Goal: Check status

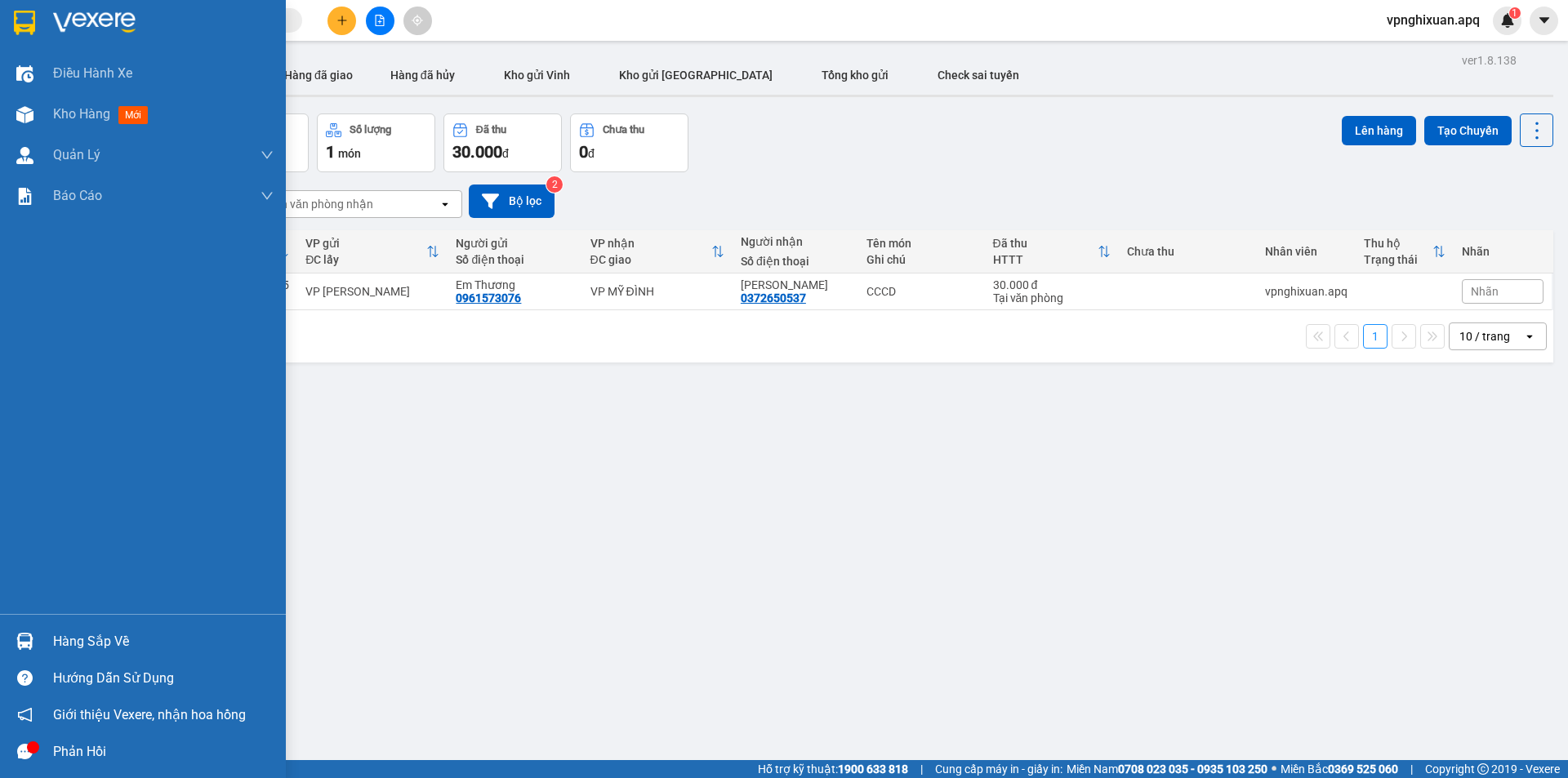
click at [93, 639] on div "Hàng sắp về" at bounding box center [164, 642] width 220 height 25
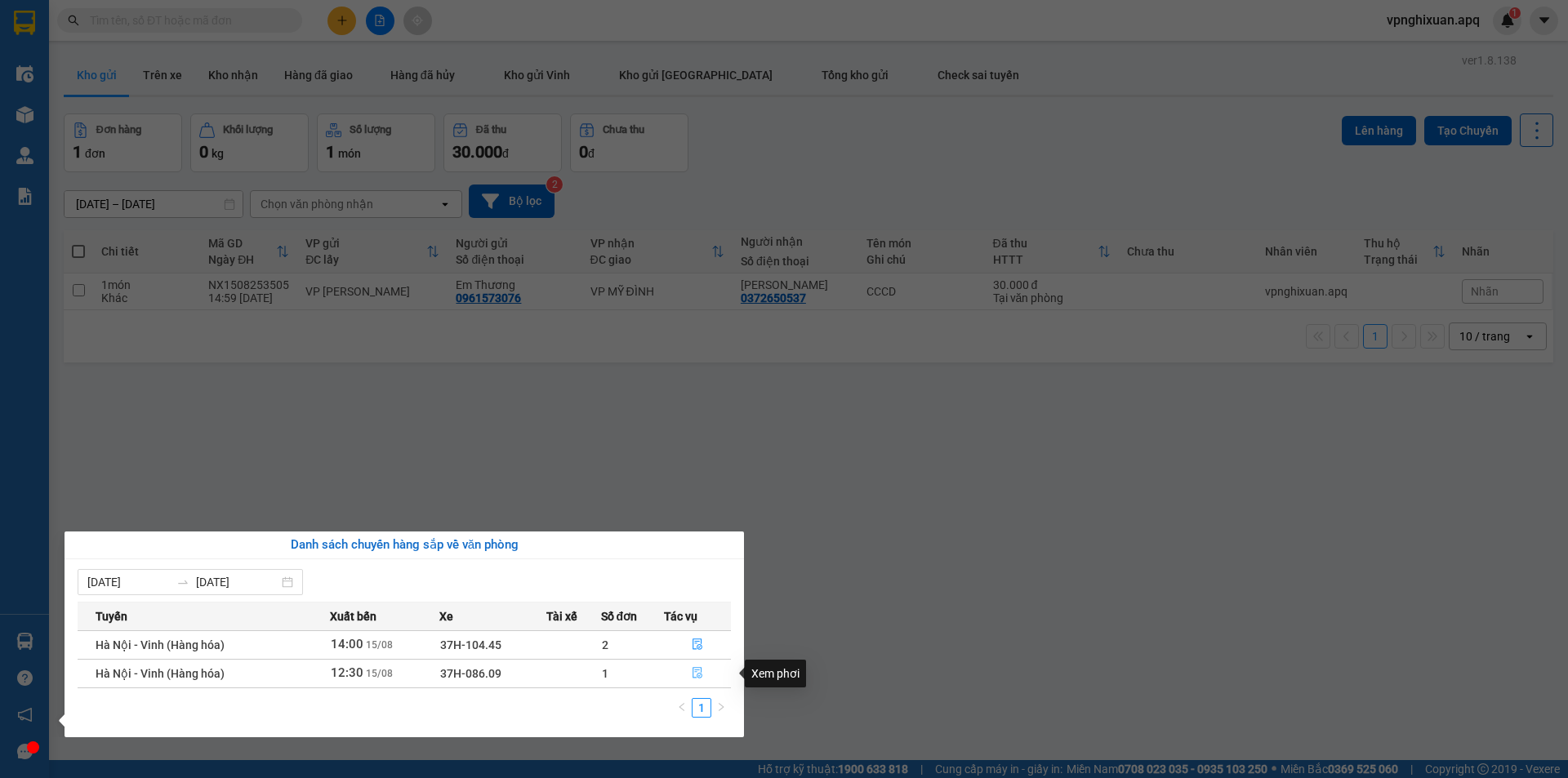
click at [694, 675] on icon "file-done" at bounding box center [697, 673] width 10 height 11
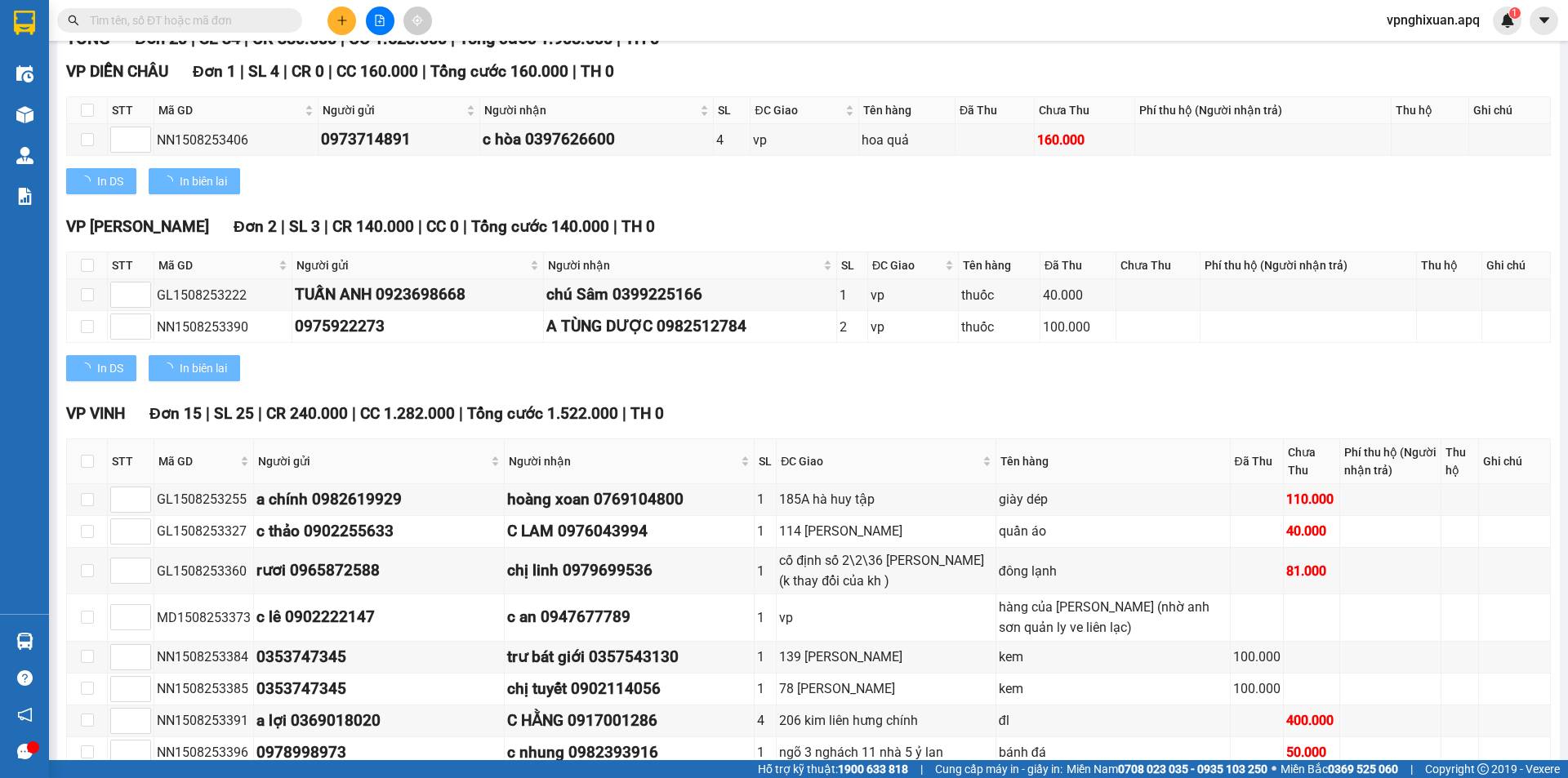
type input "[DATE]"
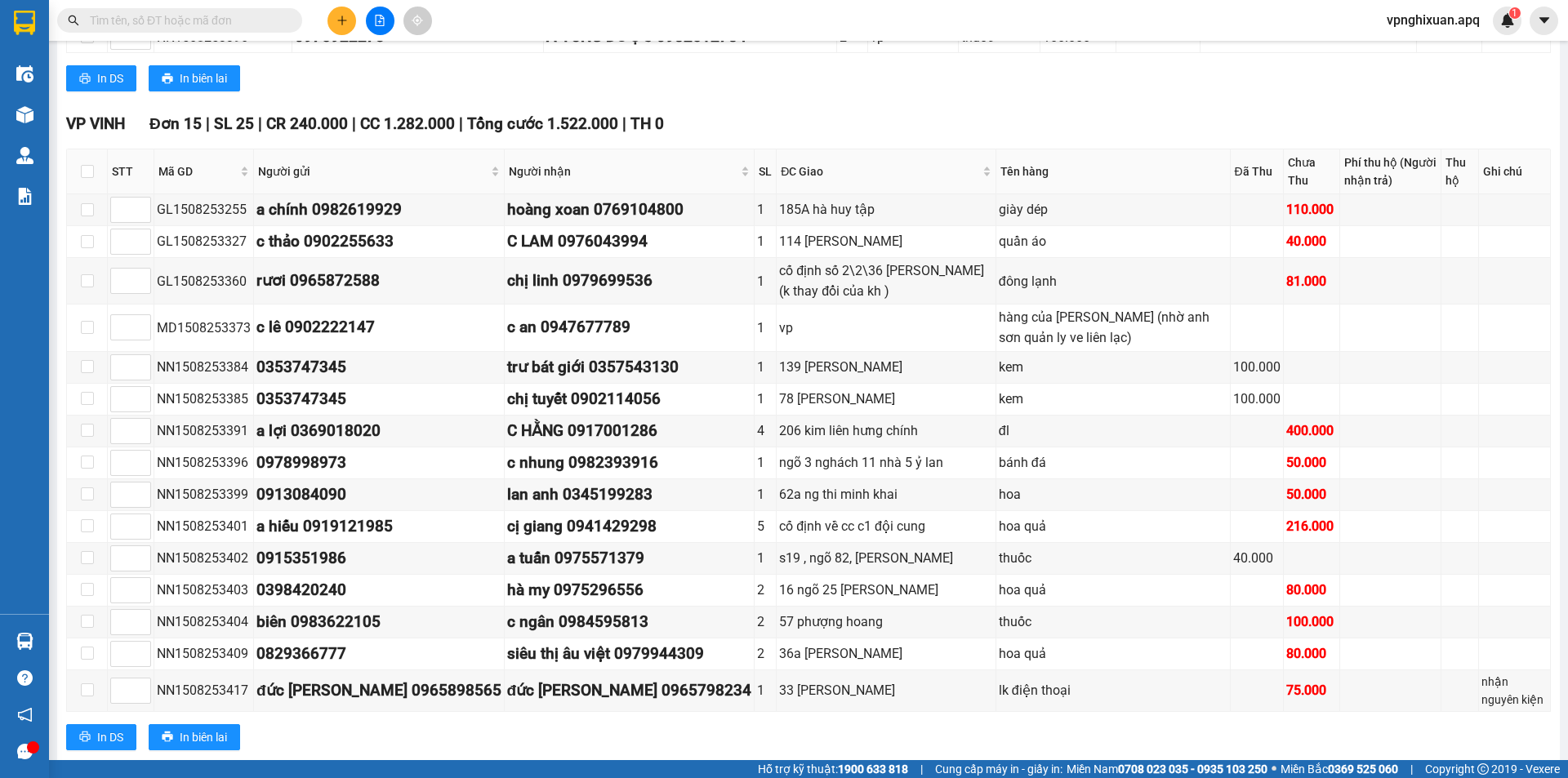
scroll to position [698, 0]
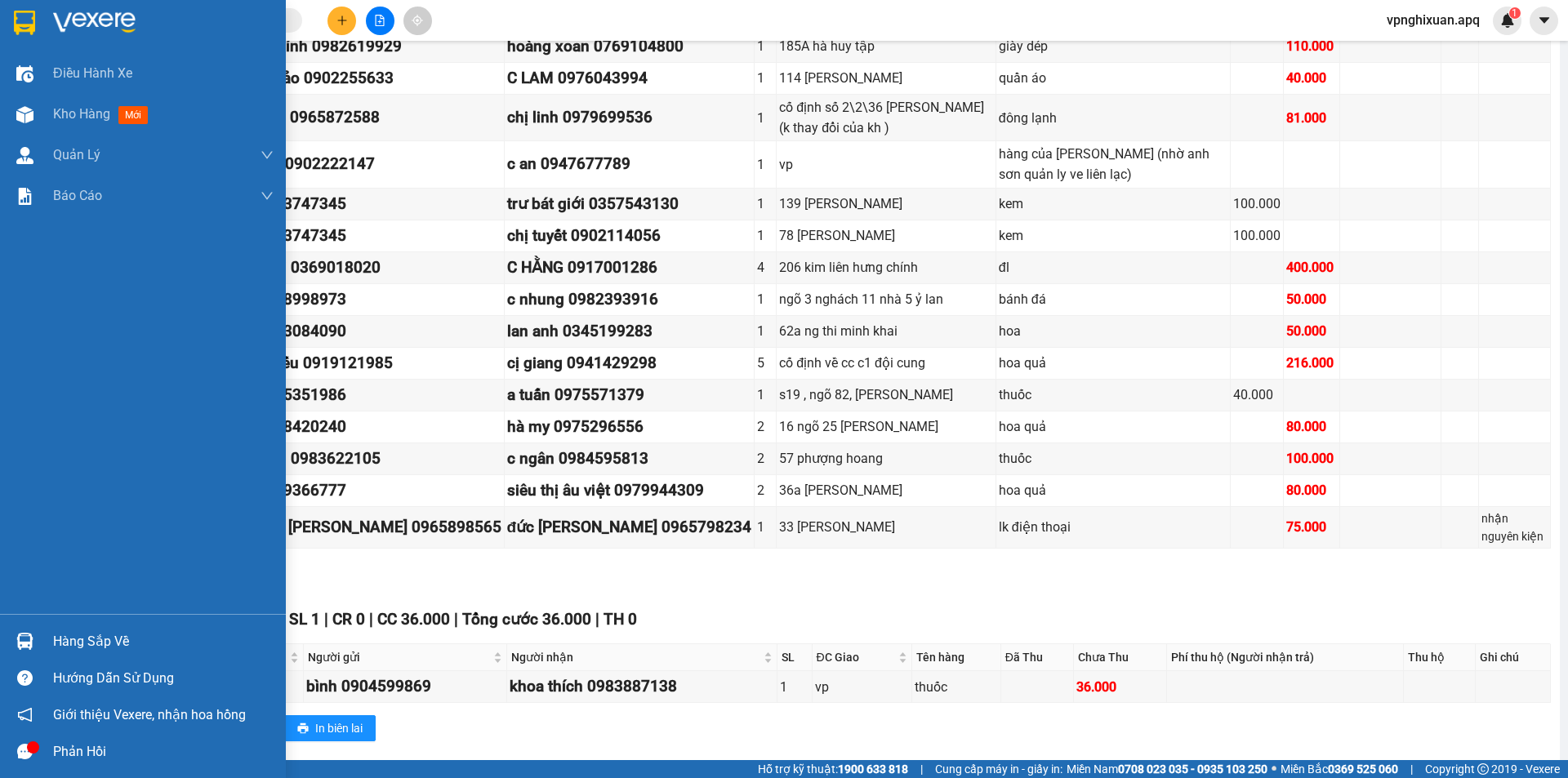
click at [87, 637] on div "Hàng sắp về" at bounding box center [164, 642] width 220 height 25
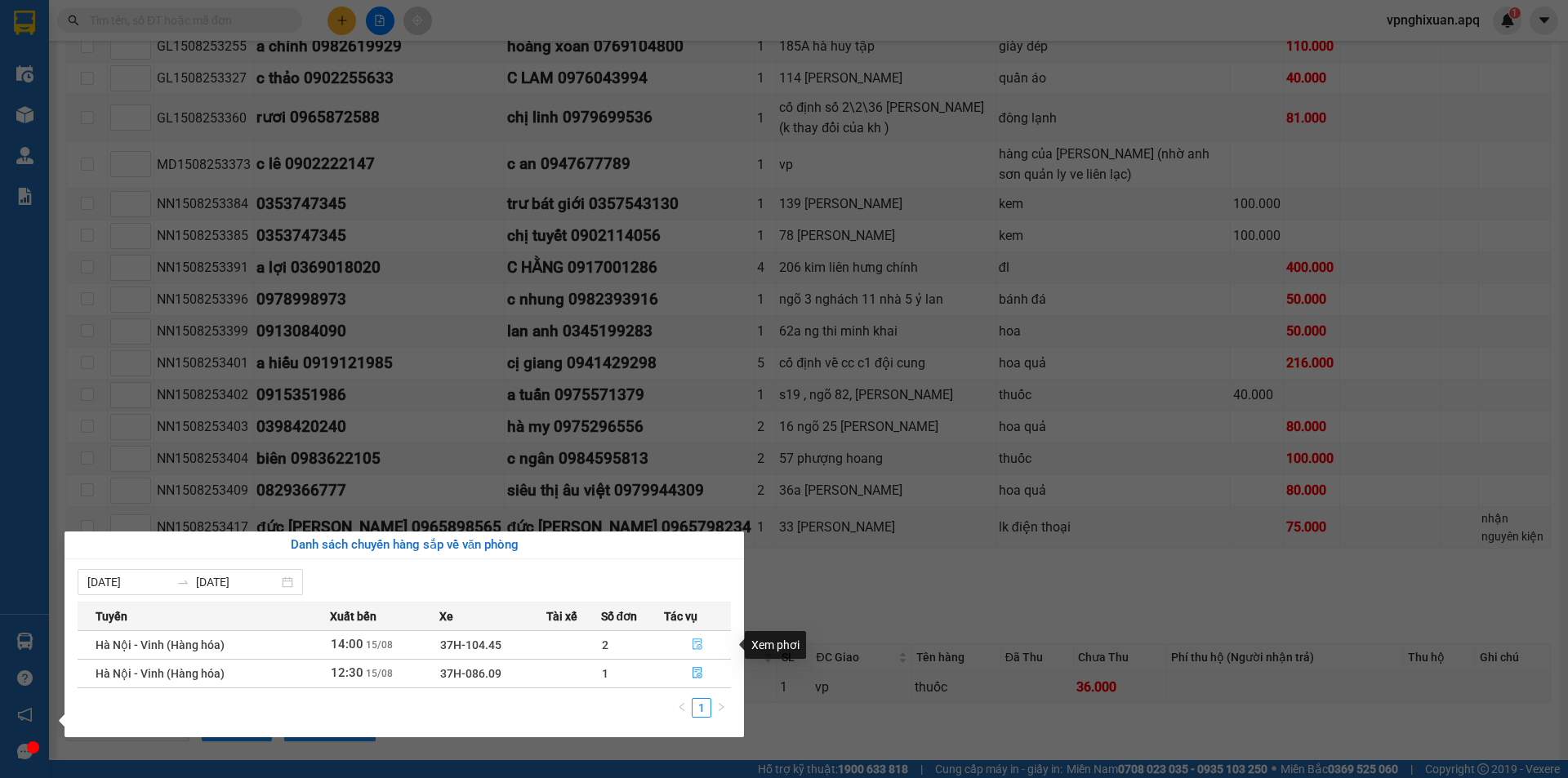
click at [696, 645] on icon "file-done" at bounding box center [697, 644] width 11 height 11
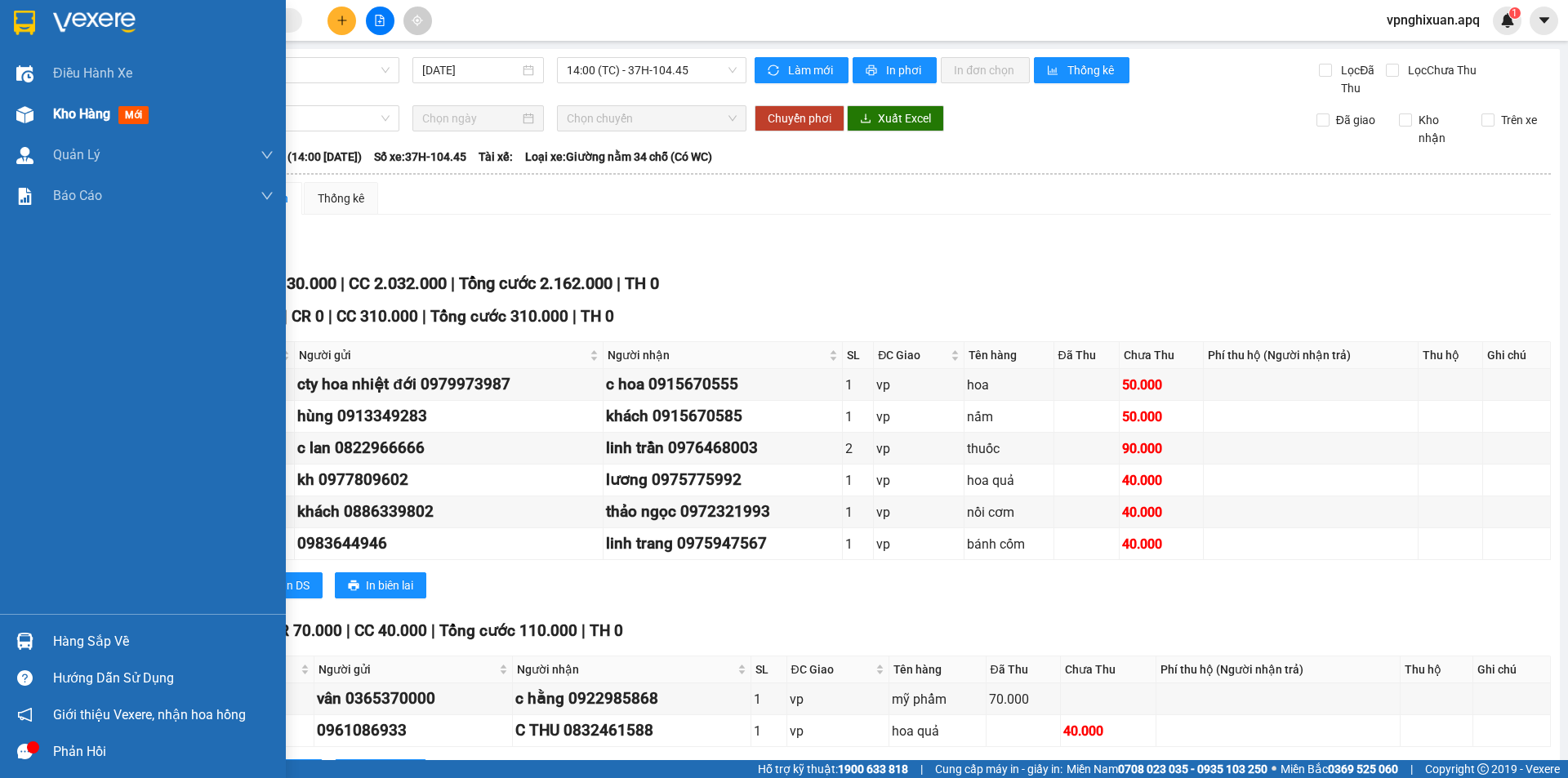
click at [70, 110] on span "Kho hàng" at bounding box center [82, 114] width 57 height 16
